Goal: Task Accomplishment & Management: Use online tool/utility

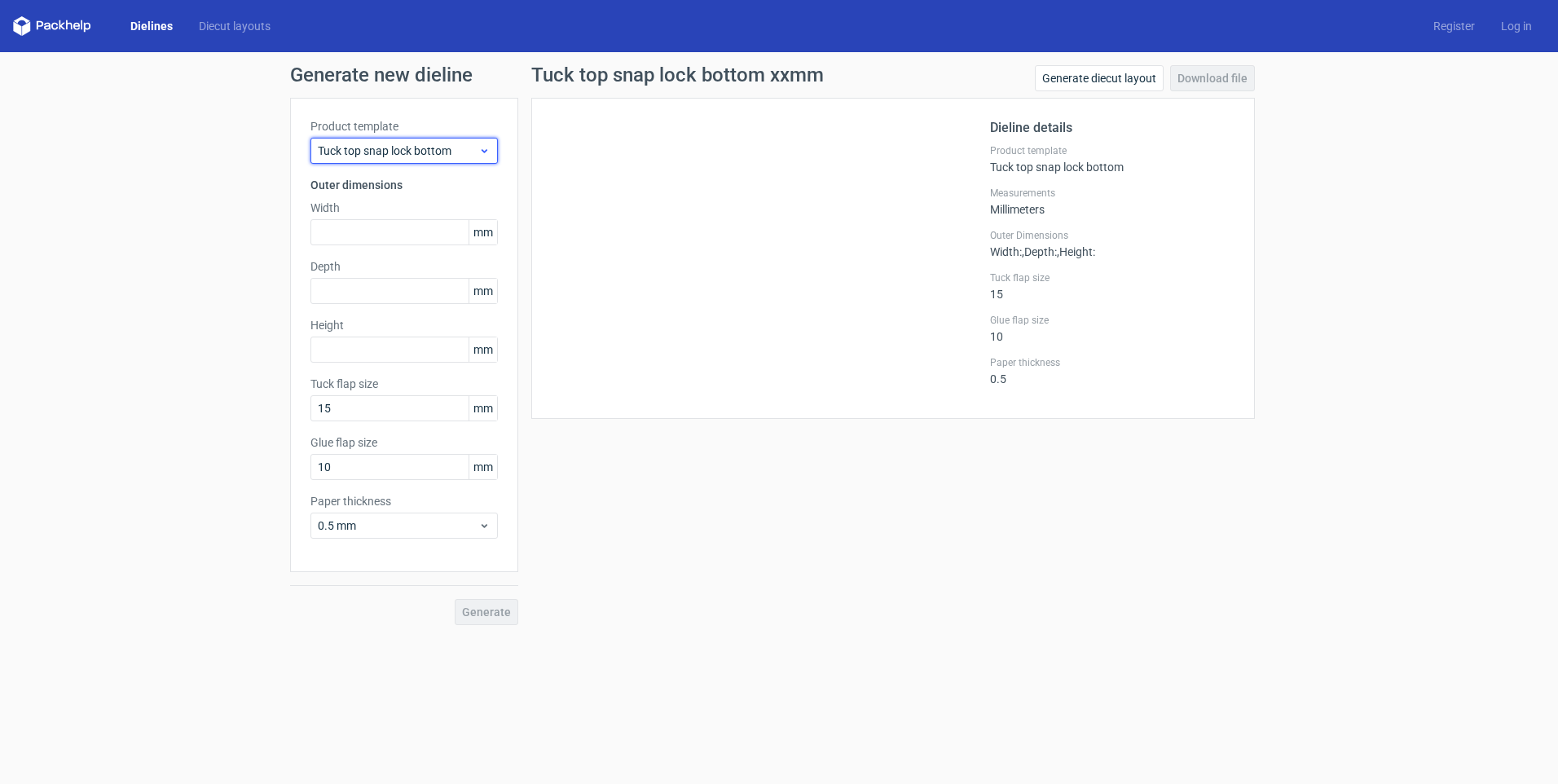
click at [412, 152] on span "Tuck top snap lock bottom" at bounding box center [398, 151] width 160 height 16
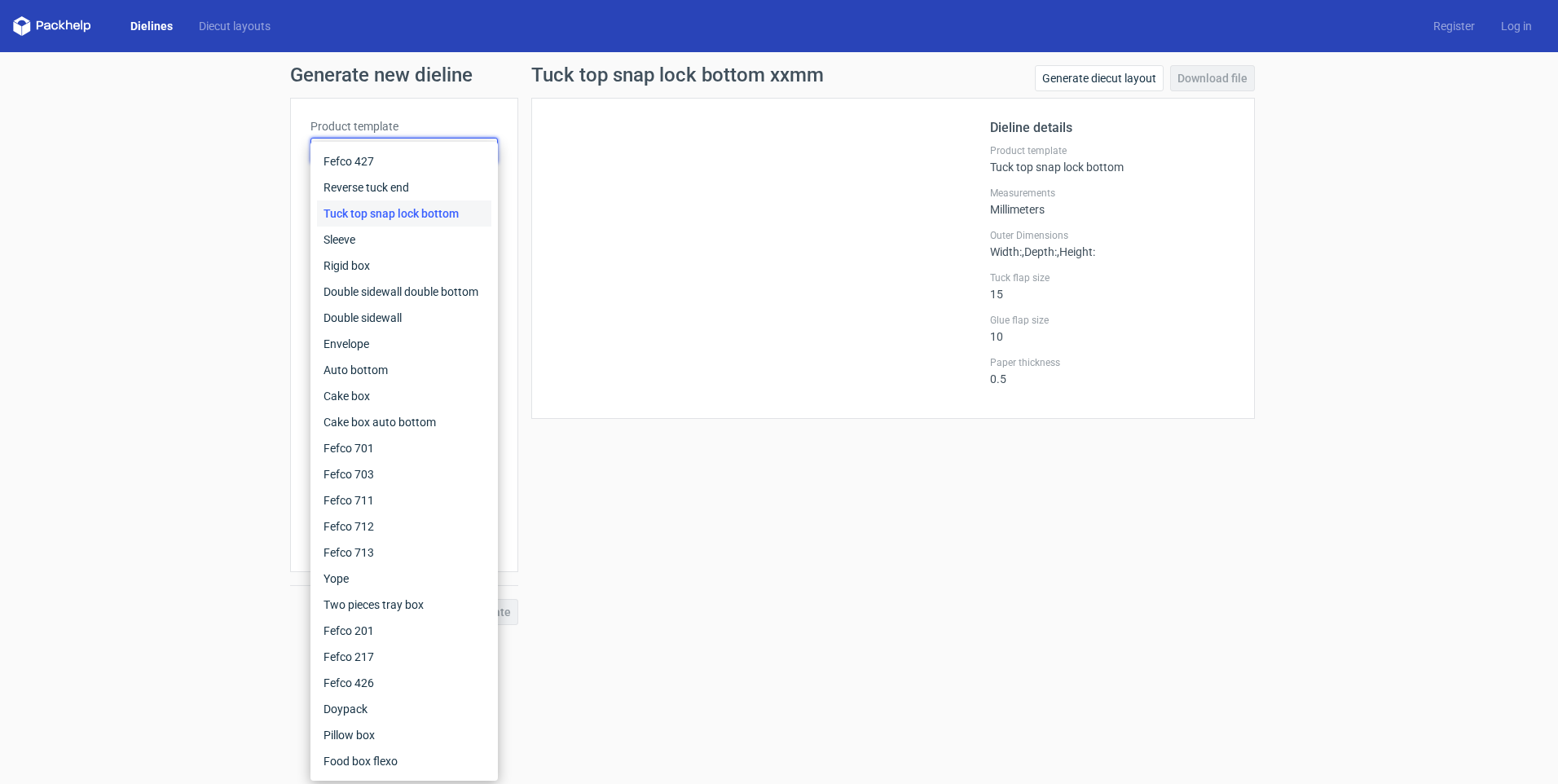
click at [398, 214] on div "Tuck top snap lock bottom" at bounding box center [405, 213] width 175 height 26
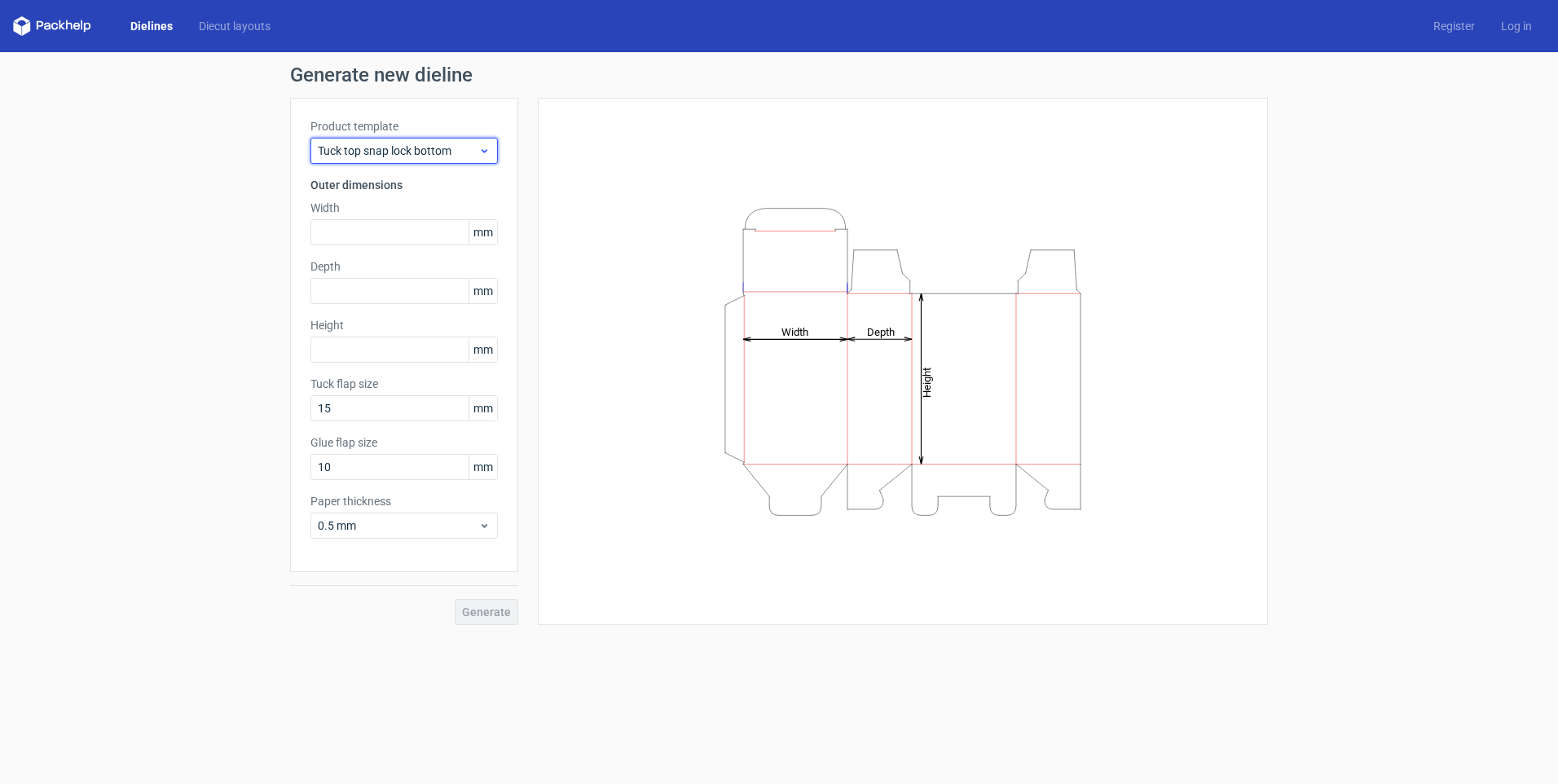
click at [354, 154] on span "Tuck top snap lock bottom" at bounding box center [398, 151] width 160 height 16
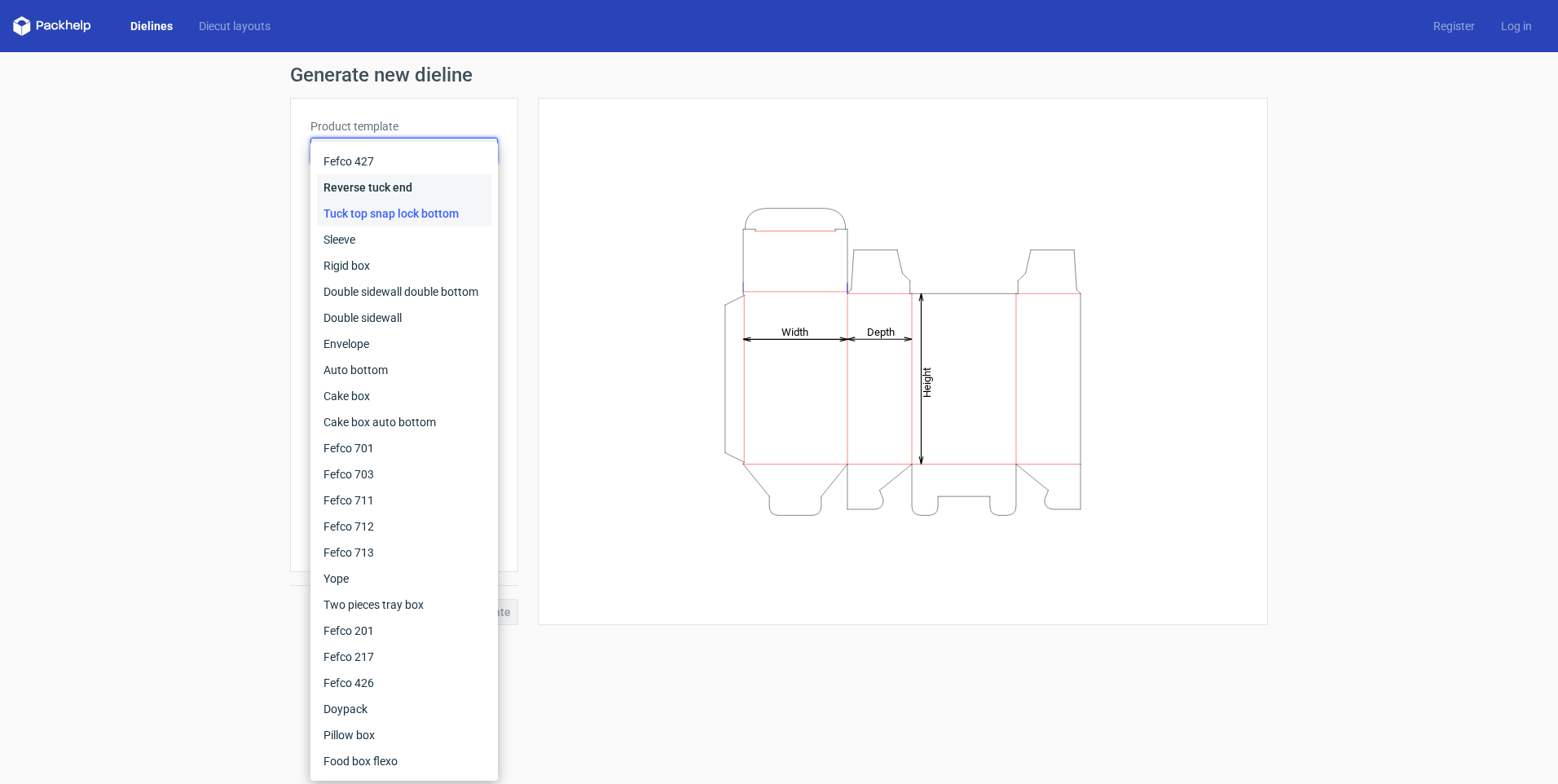
click at [372, 191] on div "Reverse tuck end" at bounding box center [405, 187] width 175 height 26
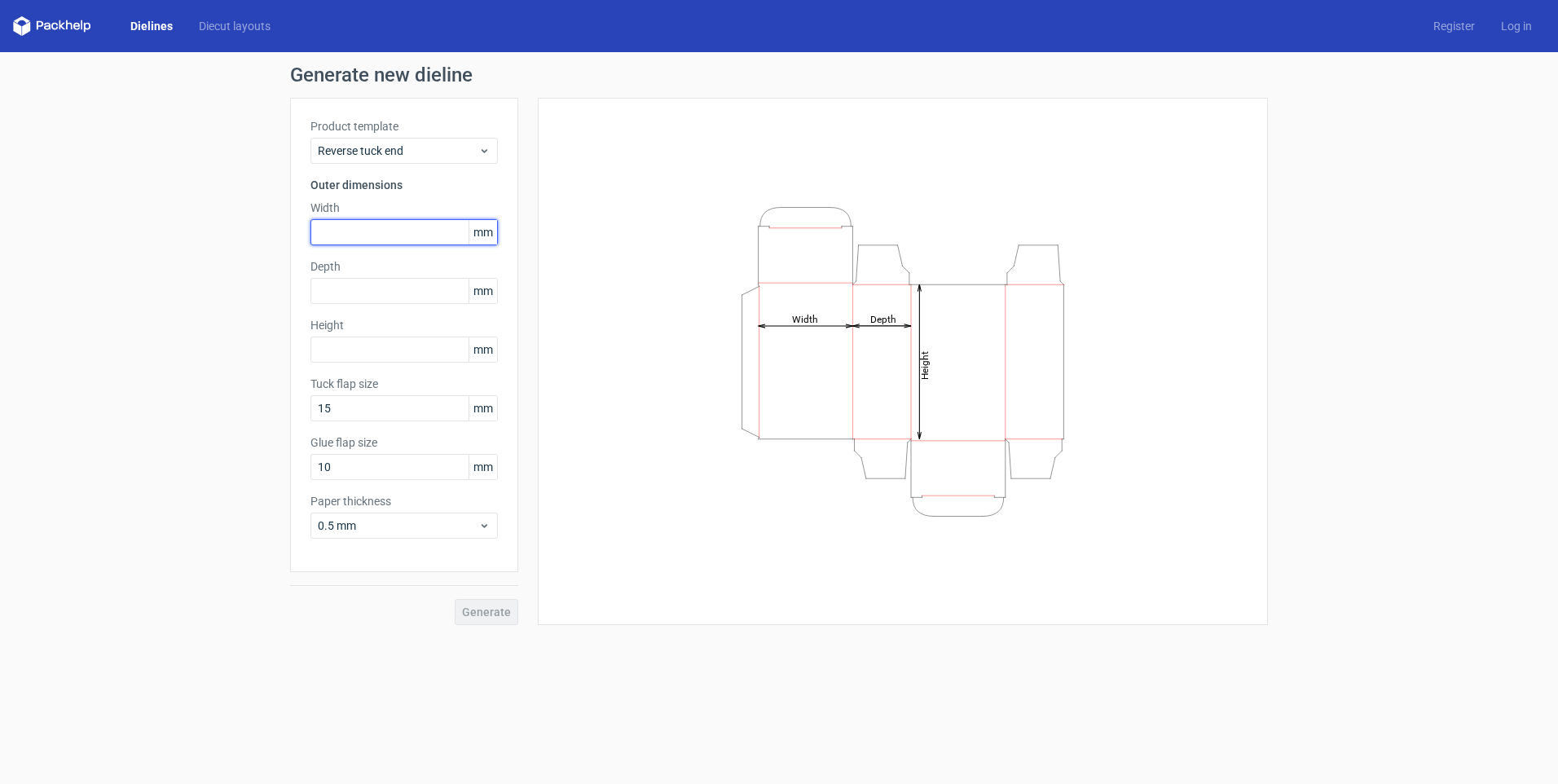
click at [346, 233] on input "text" at bounding box center [404, 232] width 187 height 26
type input "33"
click at [347, 297] on input "text" at bounding box center [404, 290] width 187 height 26
type input "33"
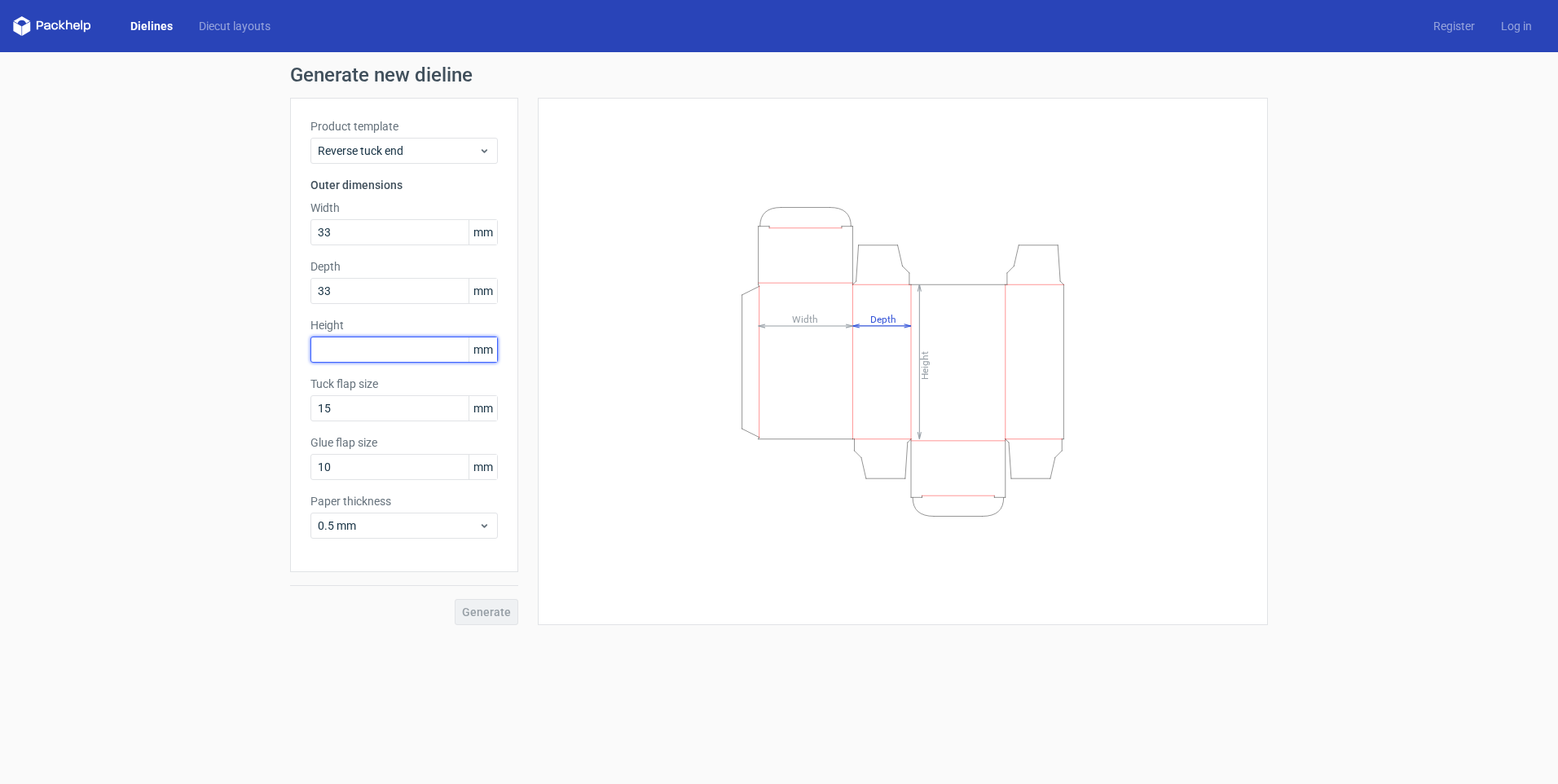
click at [373, 356] on input "text" at bounding box center [404, 349] width 187 height 26
type input "50"
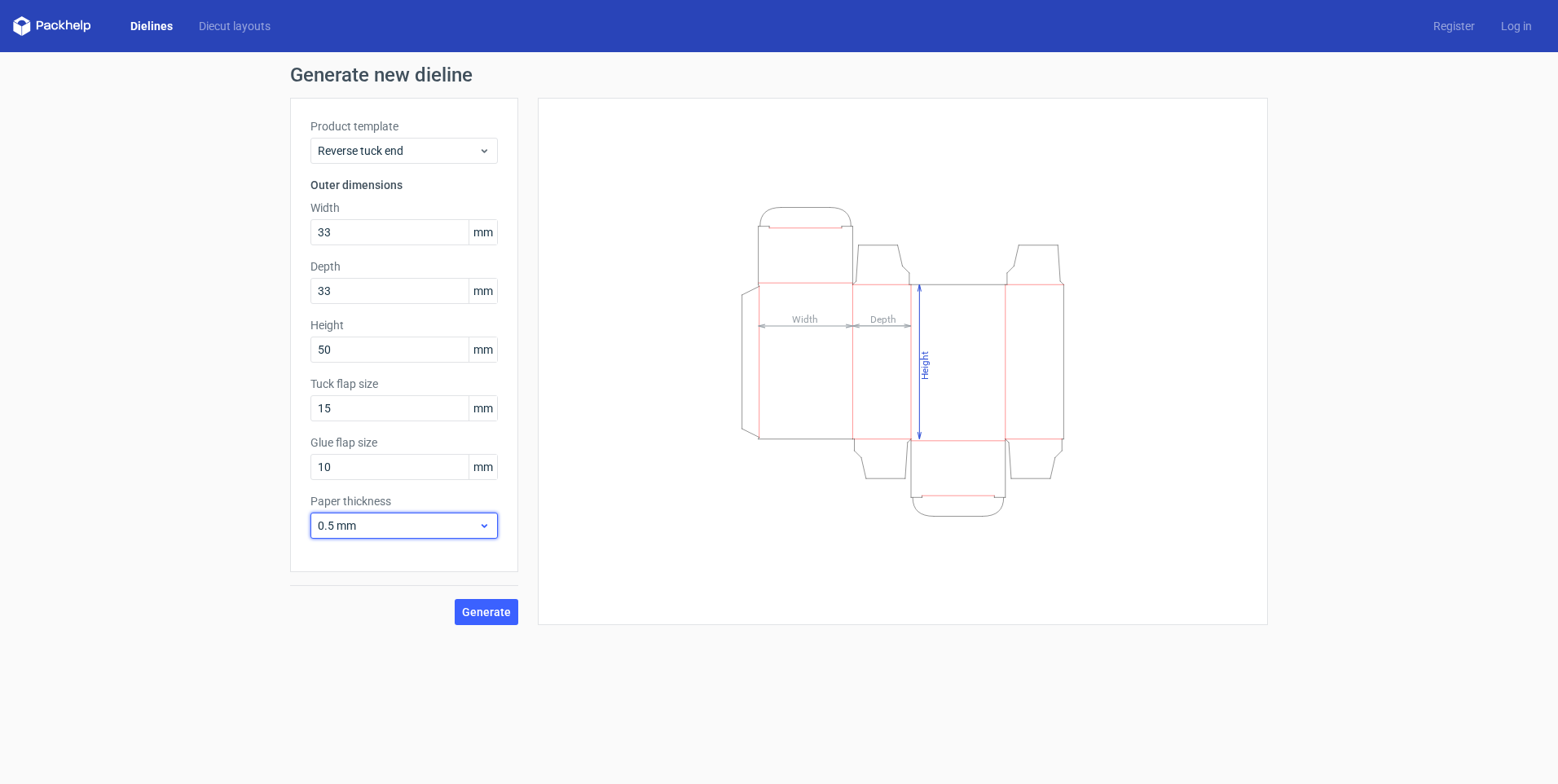
click at [379, 515] on div "0.5 mm" at bounding box center [404, 525] width 187 height 26
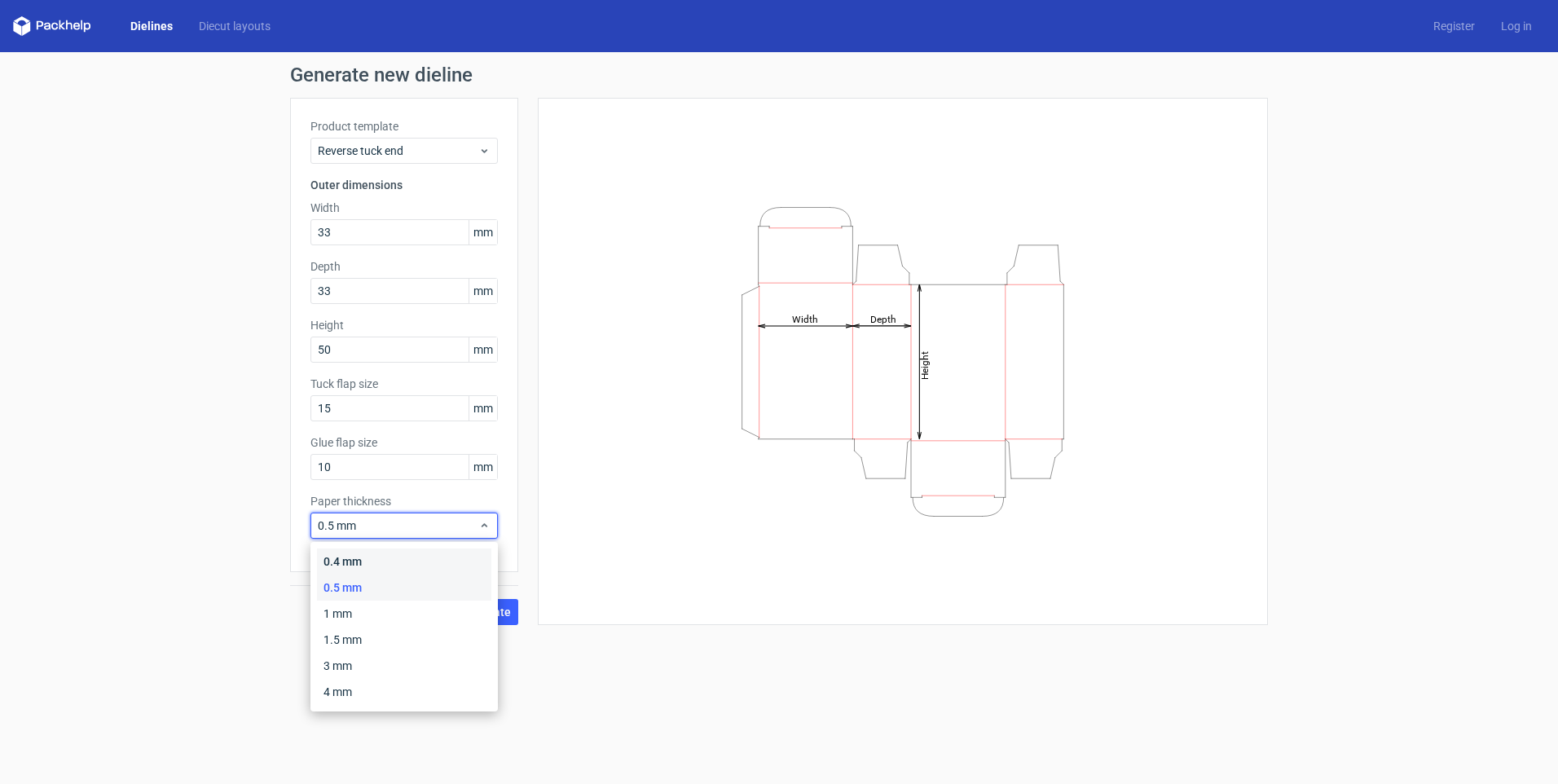
click at [357, 561] on div "0.4 mm" at bounding box center [405, 560] width 175 height 26
click at [375, 521] on span "0.4 mm" at bounding box center [398, 526] width 160 height 16
click at [168, 677] on form "Generate new dieline Product template Reverse tuck end Outer dimensions Width 3…" at bounding box center [779, 418] width 1558 height 731
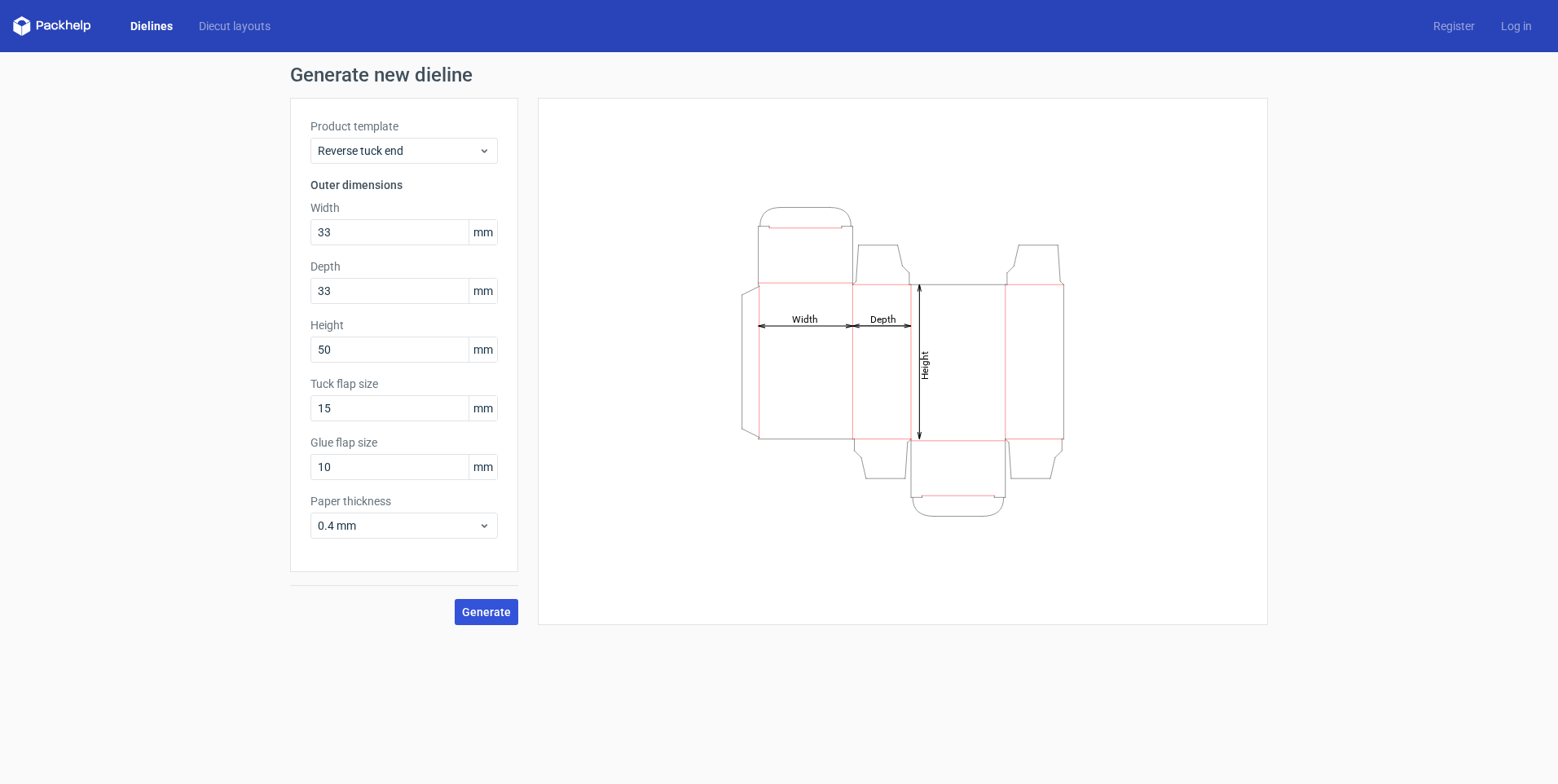
click at [472, 608] on span "Generate" at bounding box center [486, 611] width 49 height 12
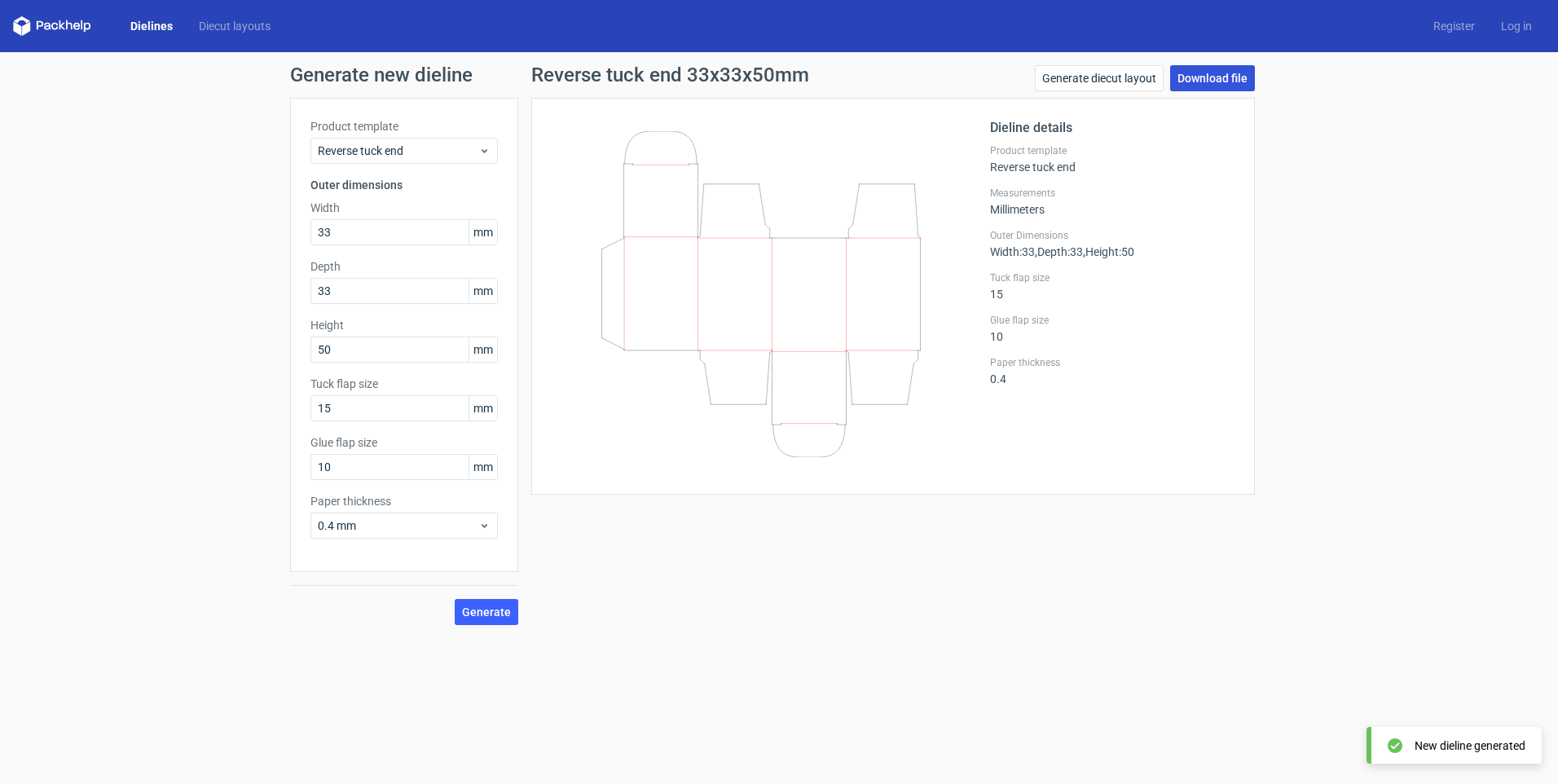
click at [1198, 79] on link "Download file" at bounding box center [1212, 78] width 85 height 26
